Goal: Information Seeking & Learning: Learn about a topic

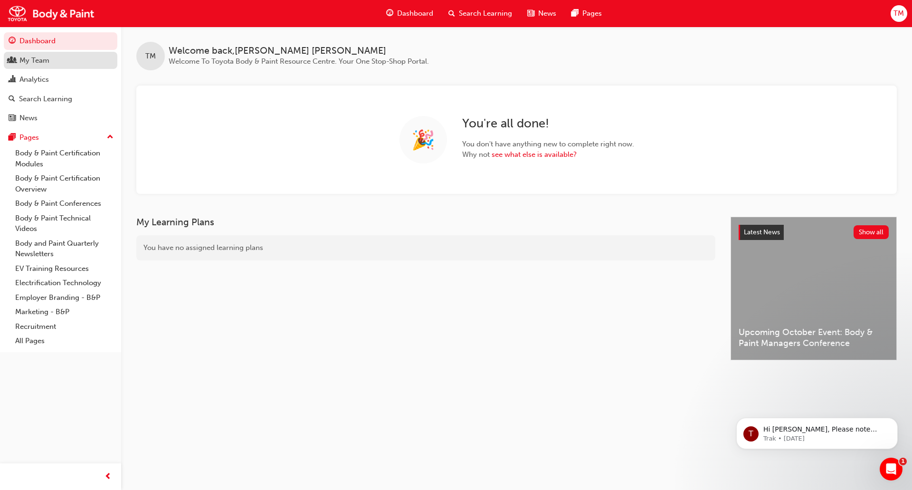
click at [35, 58] on div "My Team" at bounding box center [34, 60] width 30 height 11
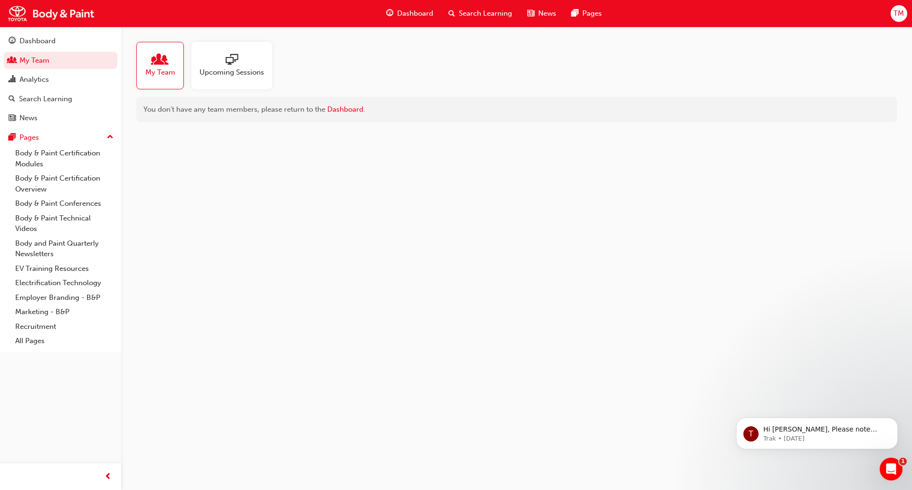
click at [152, 69] on span "My Team" at bounding box center [160, 72] width 30 height 11
click at [62, 87] on link "Analytics" at bounding box center [61, 80] width 114 height 18
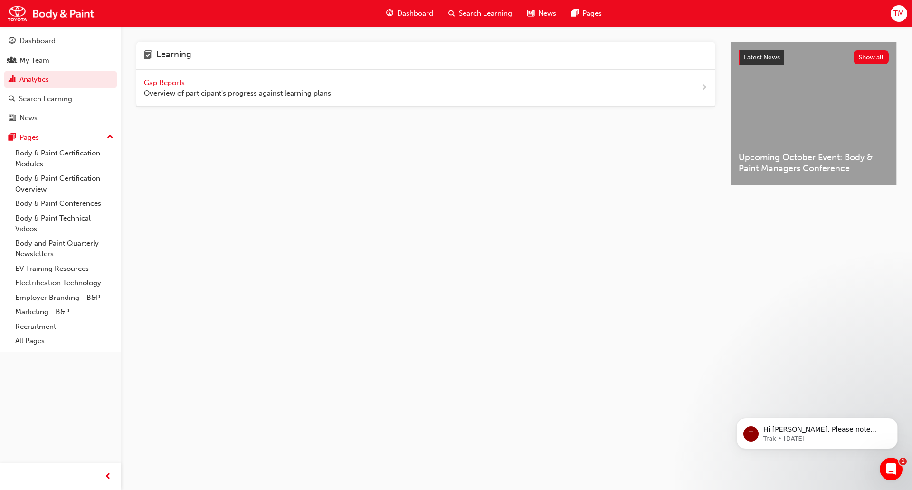
click at [164, 81] on span "Gap Reports" at bounding box center [165, 82] width 43 height 9
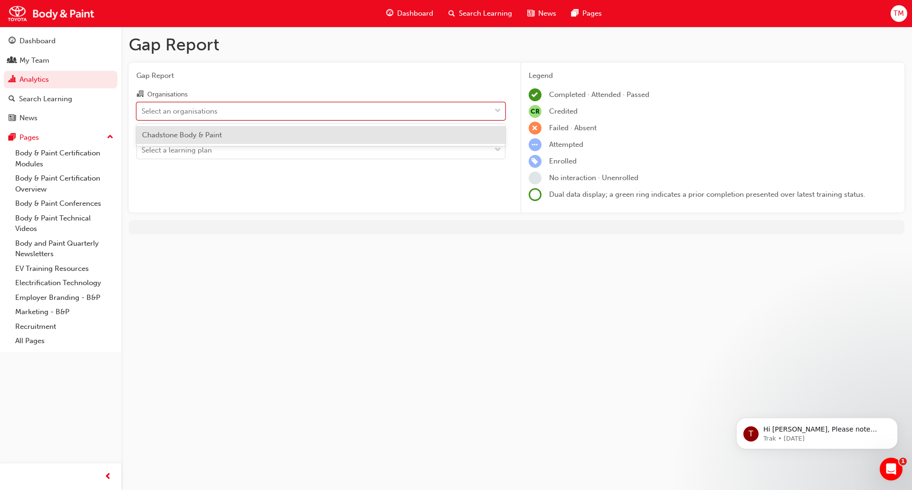
click at [243, 115] on div "Select an organisations" at bounding box center [314, 111] width 354 height 17
click at [142, 114] on input "Organisations option Chadstone Body & Paint focused, 1 of 1. 1 result available…" at bounding box center [142, 110] width 1 height 8
click at [235, 140] on div "Chadstone Body & Paint" at bounding box center [320, 135] width 369 height 19
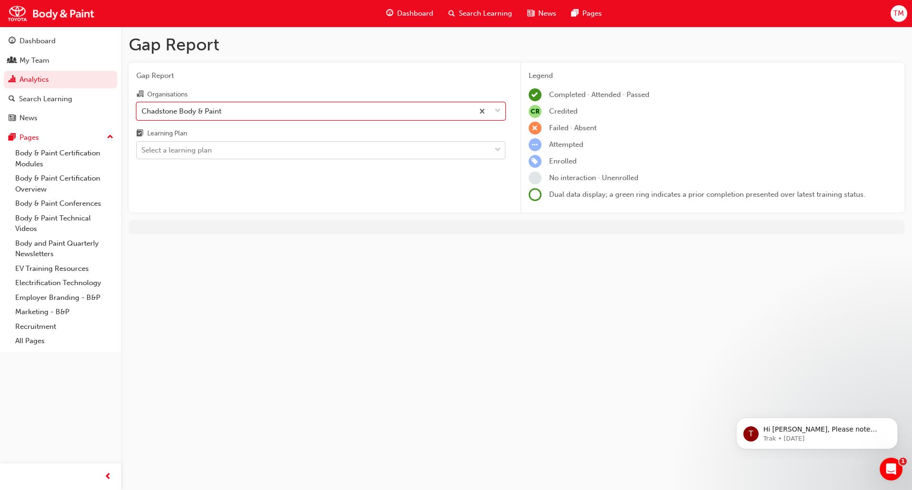
click at [230, 152] on div "Select a learning plan" at bounding box center [314, 150] width 354 height 17
click at [142, 152] on input "Learning Plan Select a learning plan" at bounding box center [142, 150] width 1 height 8
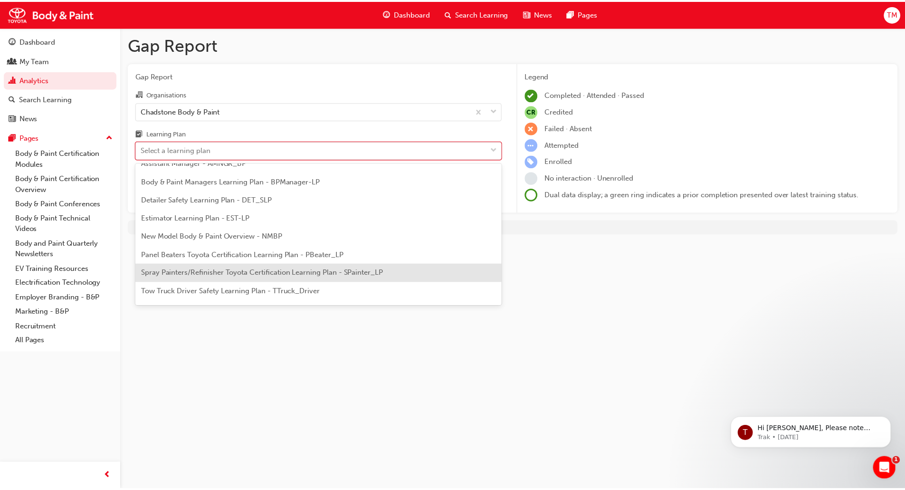
scroll to position [63, 0]
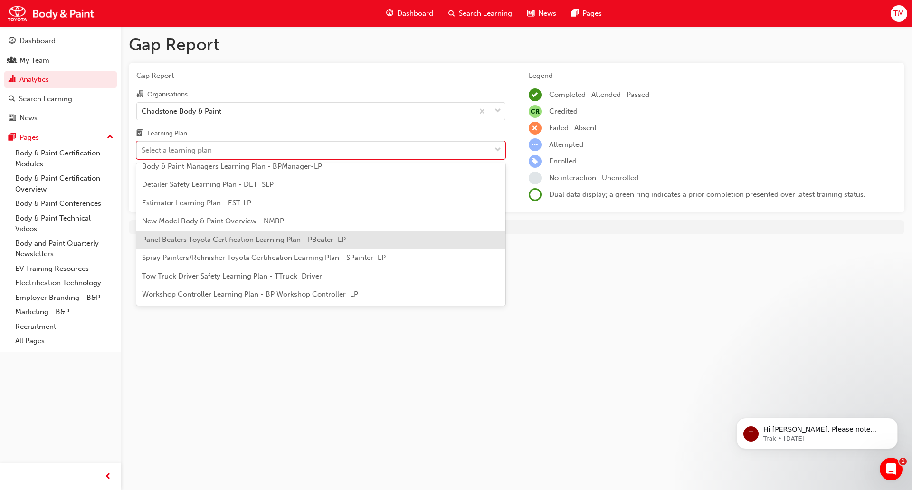
click at [254, 239] on span "Panel Beaters Toyota Certification Learning Plan - PBeater_LP" at bounding box center [244, 239] width 204 height 9
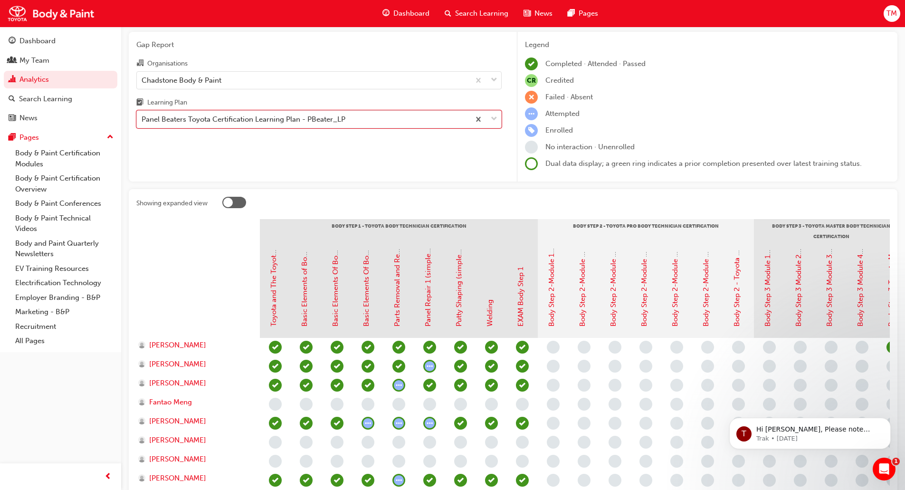
scroll to position [47, 0]
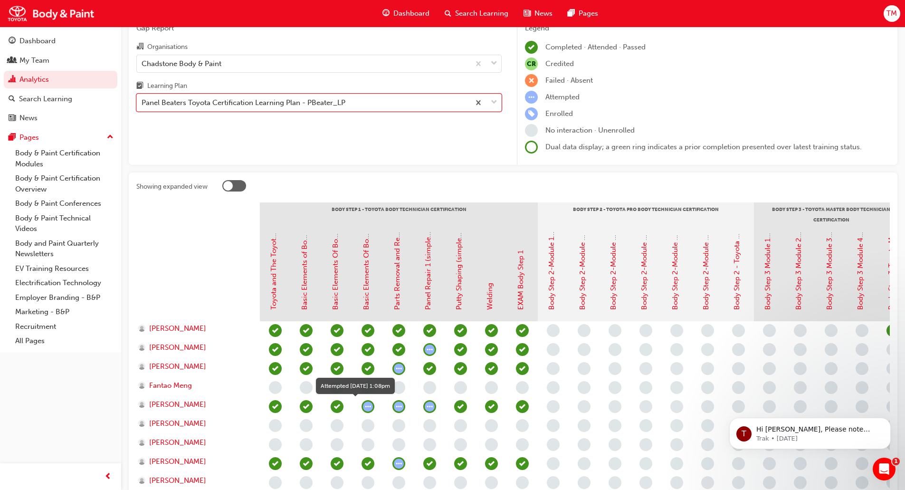
click at [367, 405] on span "learningRecordVerb_ATTEMPT-icon" at bounding box center [367, 406] width 13 height 13
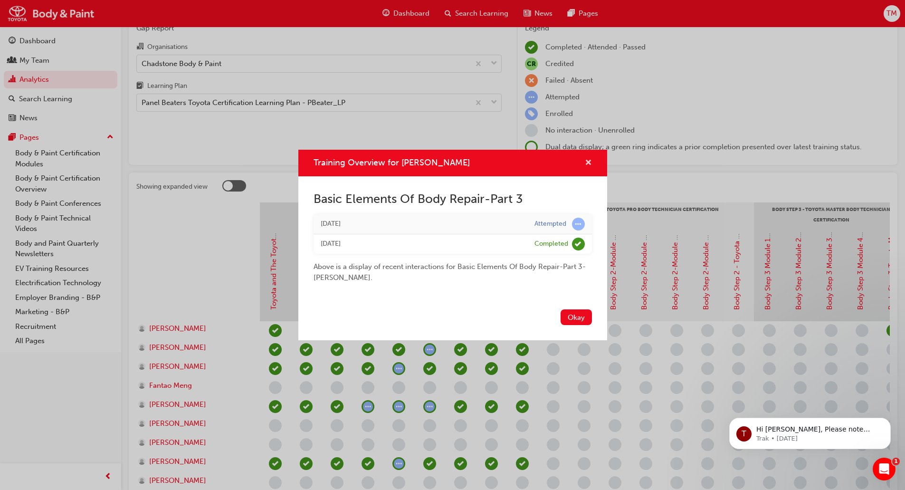
click at [587, 164] on span "cross-icon" at bounding box center [588, 163] width 7 height 9
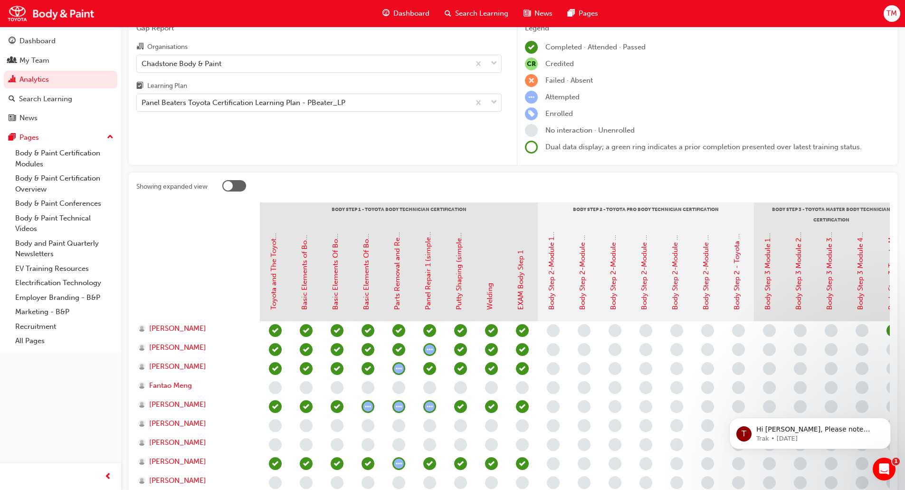
click at [368, 410] on span "learningRecordVerb_ATTEMPT-icon" at bounding box center [367, 406] width 13 height 13
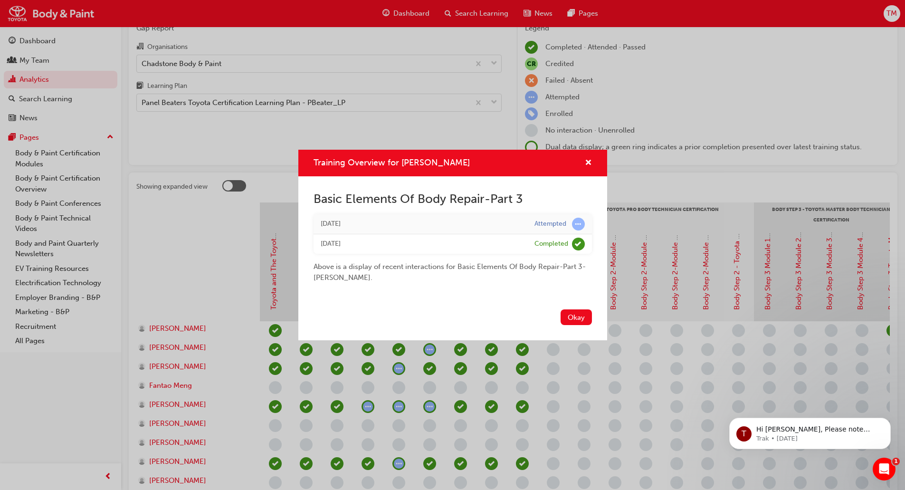
click at [594, 161] on div "Training Overview for [PERSON_NAME]" at bounding box center [452, 163] width 309 height 27
click at [592, 161] on div "Training Overview for [PERSON_NAME]" at bounding box center [452, 163] width 309 height 27
click at [588, 160] on span "cross-icon" at bounding box center [588, 163] width 7 height 9
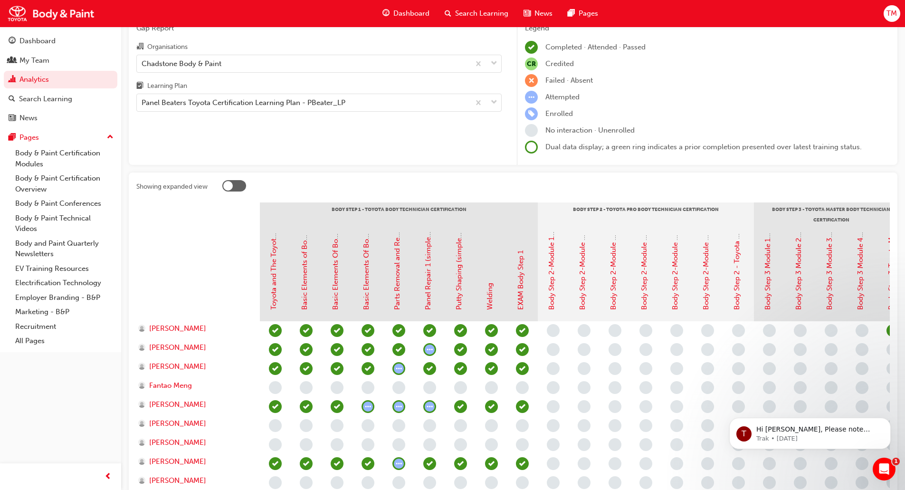
click at [428, 352] on span "learningRecordVerb_ATTEMPT-icon" at bounding box center [429, 349] width 13 height 13
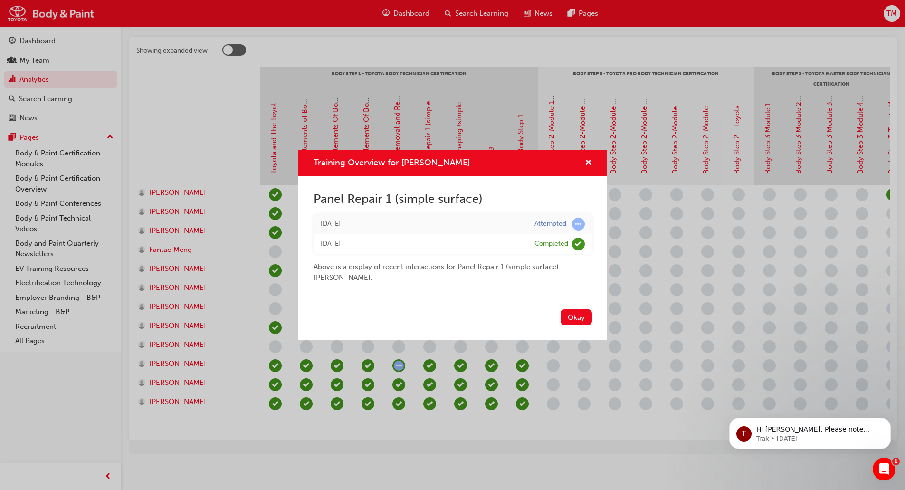
scroll to position [194, 0]
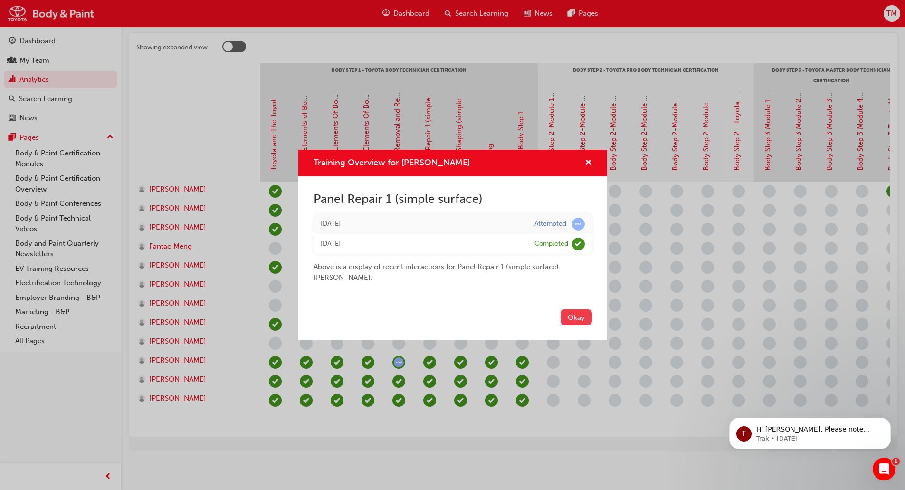
click at [573, 317] on button "Okay" at bounding box center [575, 317] width 31 height 16
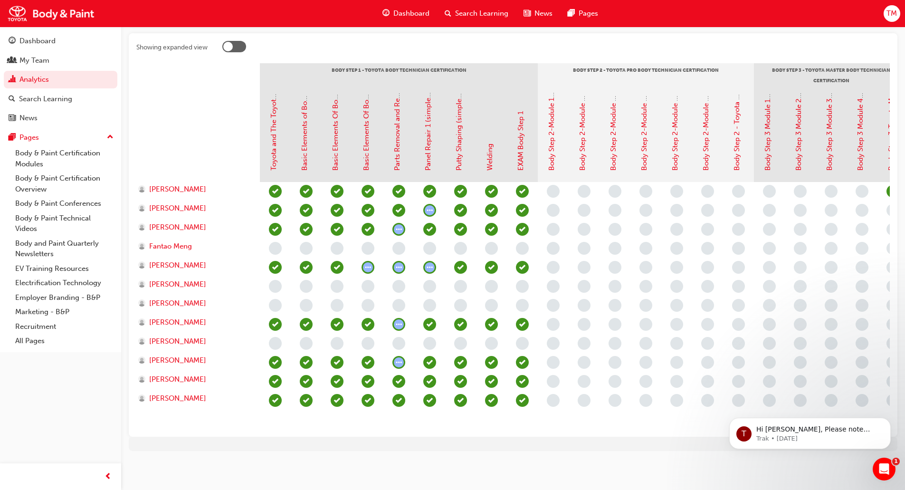
click at [397, 261] on span "learningRecordVerb_ATTEMPT-icon" at bounding box center [398, 267] width 13 height 13
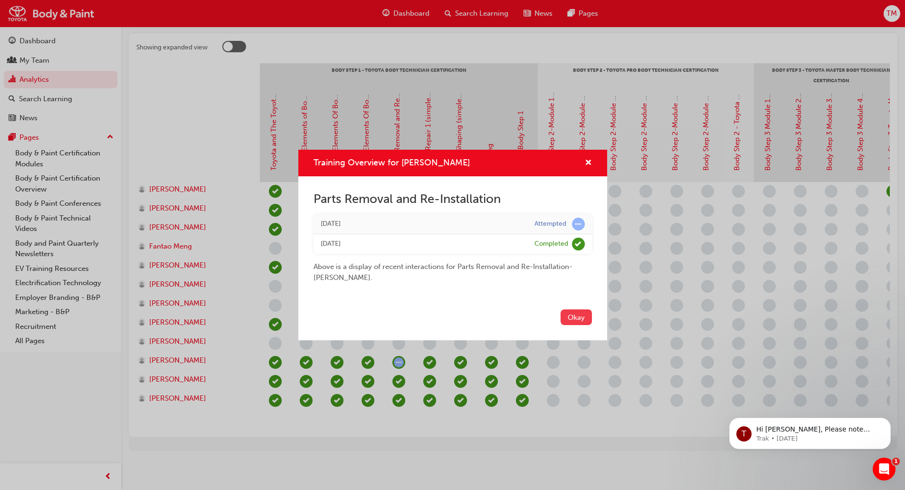
click at [573, 315] on button "Okay" at bounding box center [575, 317] width 31 height 16
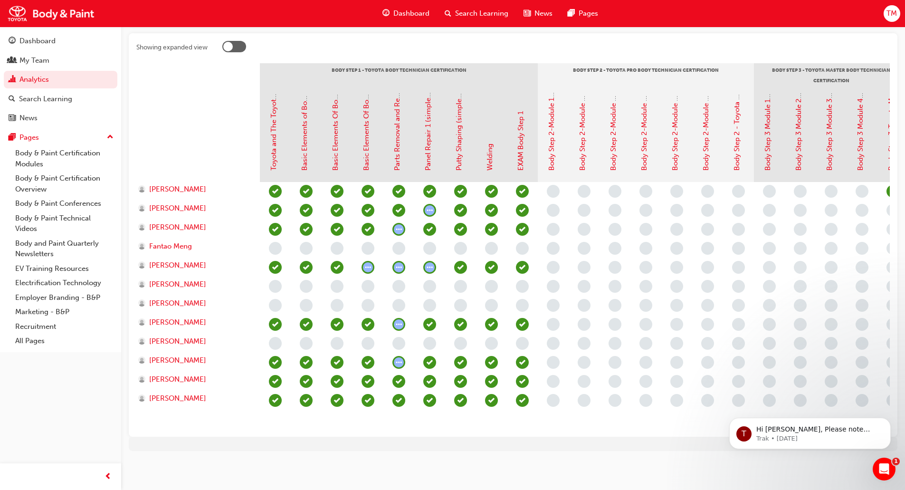
click at [396, 261] on span "learningRecordVerb_ATTEMPT-icon" at bounding box center [398, 267] width 13 height 13
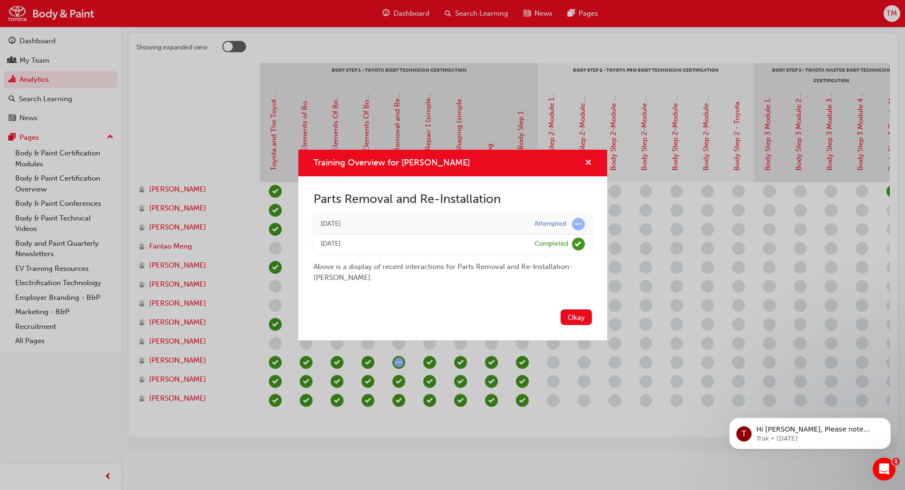
click at [585, 159] on span "cross-icon" at bounding box center [588, 163] width 7 height 9
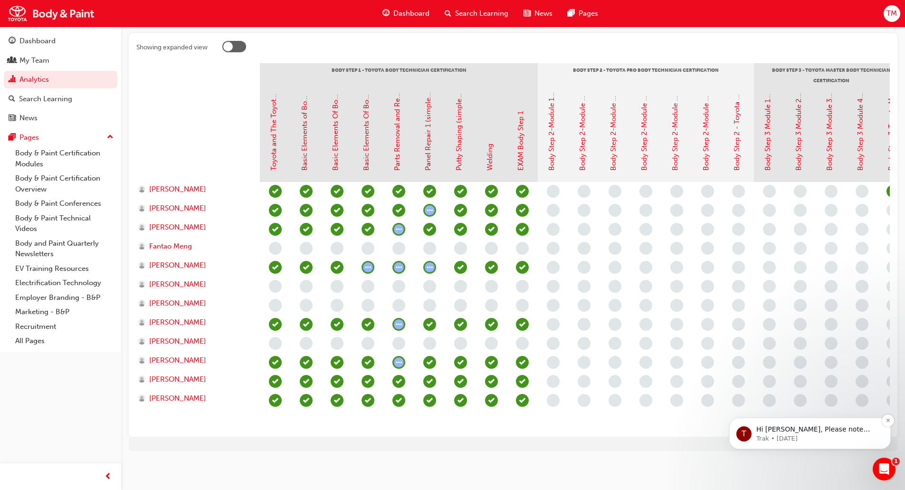
click at [784, 437] on p "Trak • [DATE]" at bounding box center [817, 438] width 123 height 9
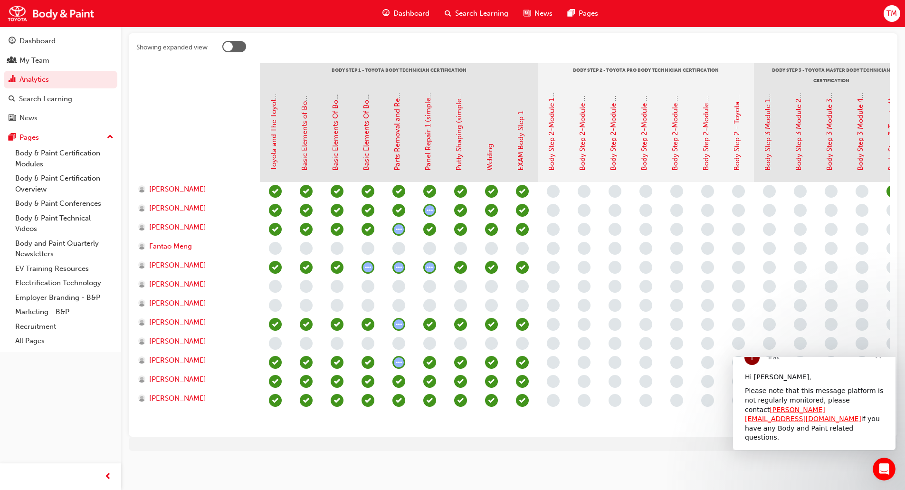
scroll to position [0, 0]
click at [881, 372] on span "Close" at bounding box center [878, 355] width 34 height 34
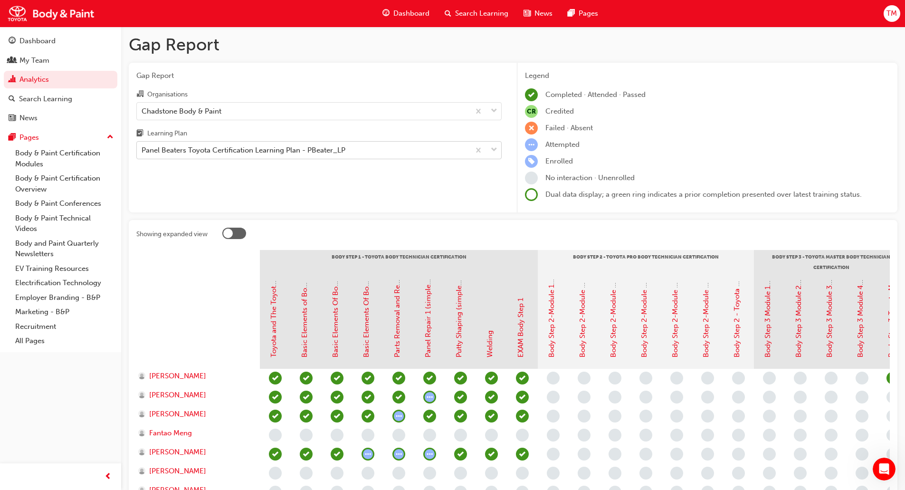
click at [491, 152] on span "down-icon" at bounding box center [494, 150] width 7 height 12
click at [142, 152] on input "Learning Plan Panel Beaters Toyota Certification Learning Plan - PBeater_LP" at bounding box center [142, 150] width 1 height 8
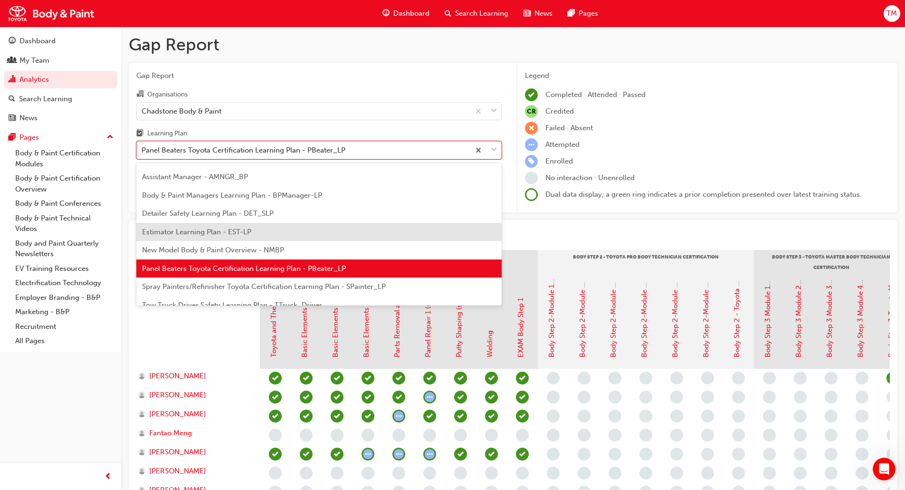
scroll to position [47, 0]
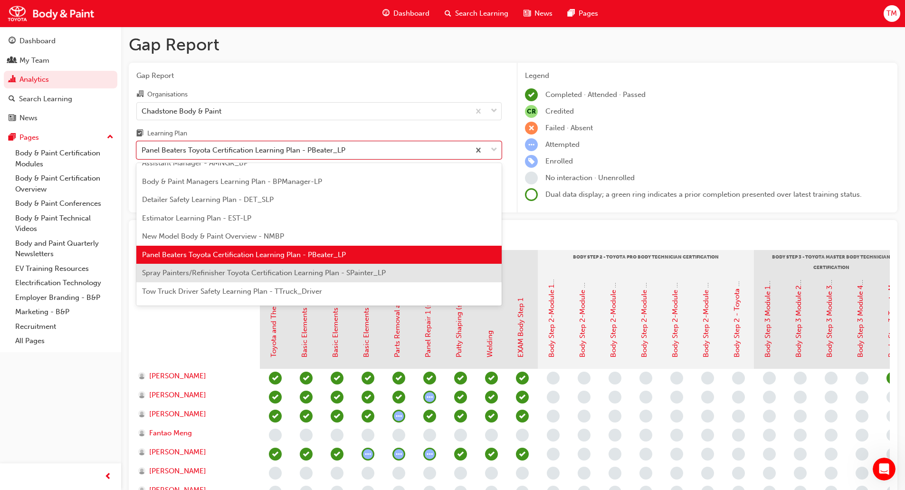
click at [279, 270] on span "Spray Painters/Refinisher Toyota Certification Learning Plan - SPainter_LP" at bounding box center [264, 272] width 244 height 9
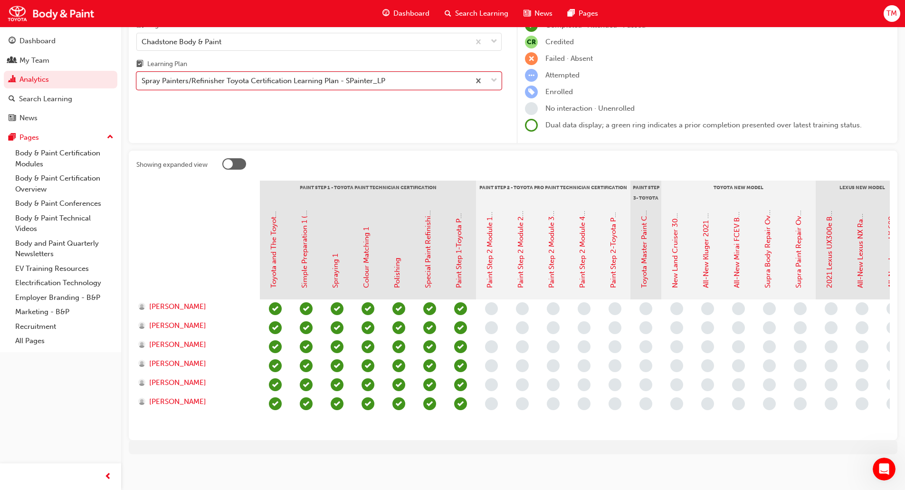
scroll to position [80, 0]
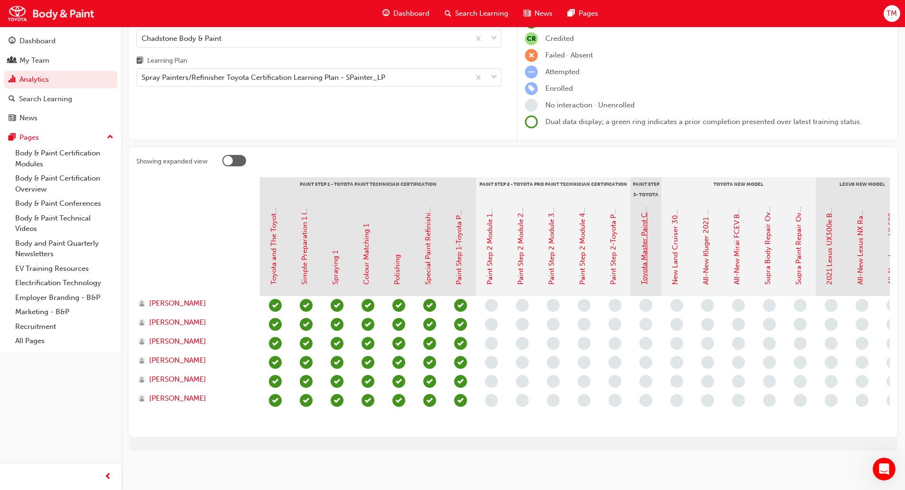
click at [642, 266] on link "Toyota Master Paint Certification Course" at bounding box center [644, 217] width 9 height 133
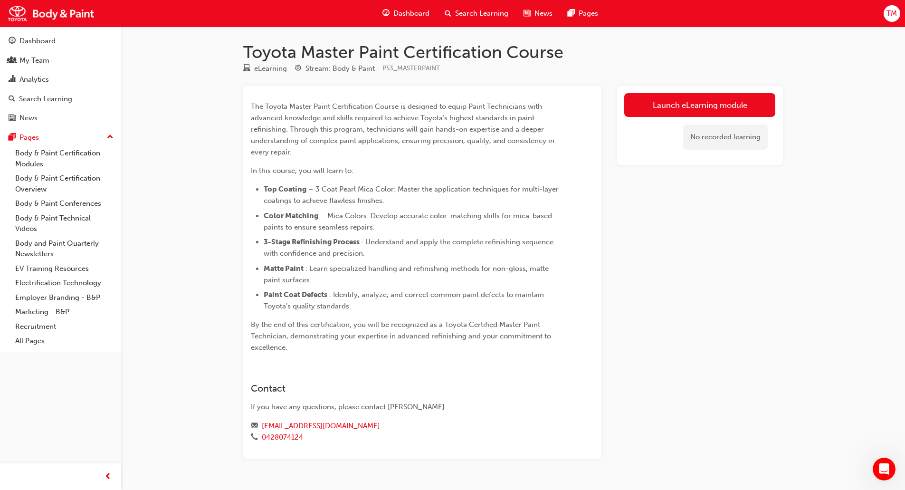
click at [889, 14] on span "TM" at bounding box center [891, 13] width 10 height 11
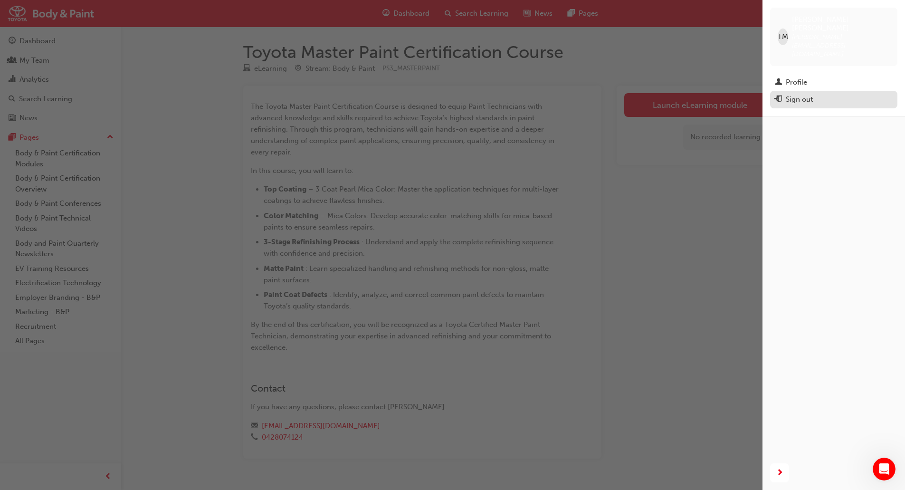
click at [788, 94] on div "Sign out" at bounding box center [799, 99] width 27 height 11
